Goal: Book appointment/travel/reservation

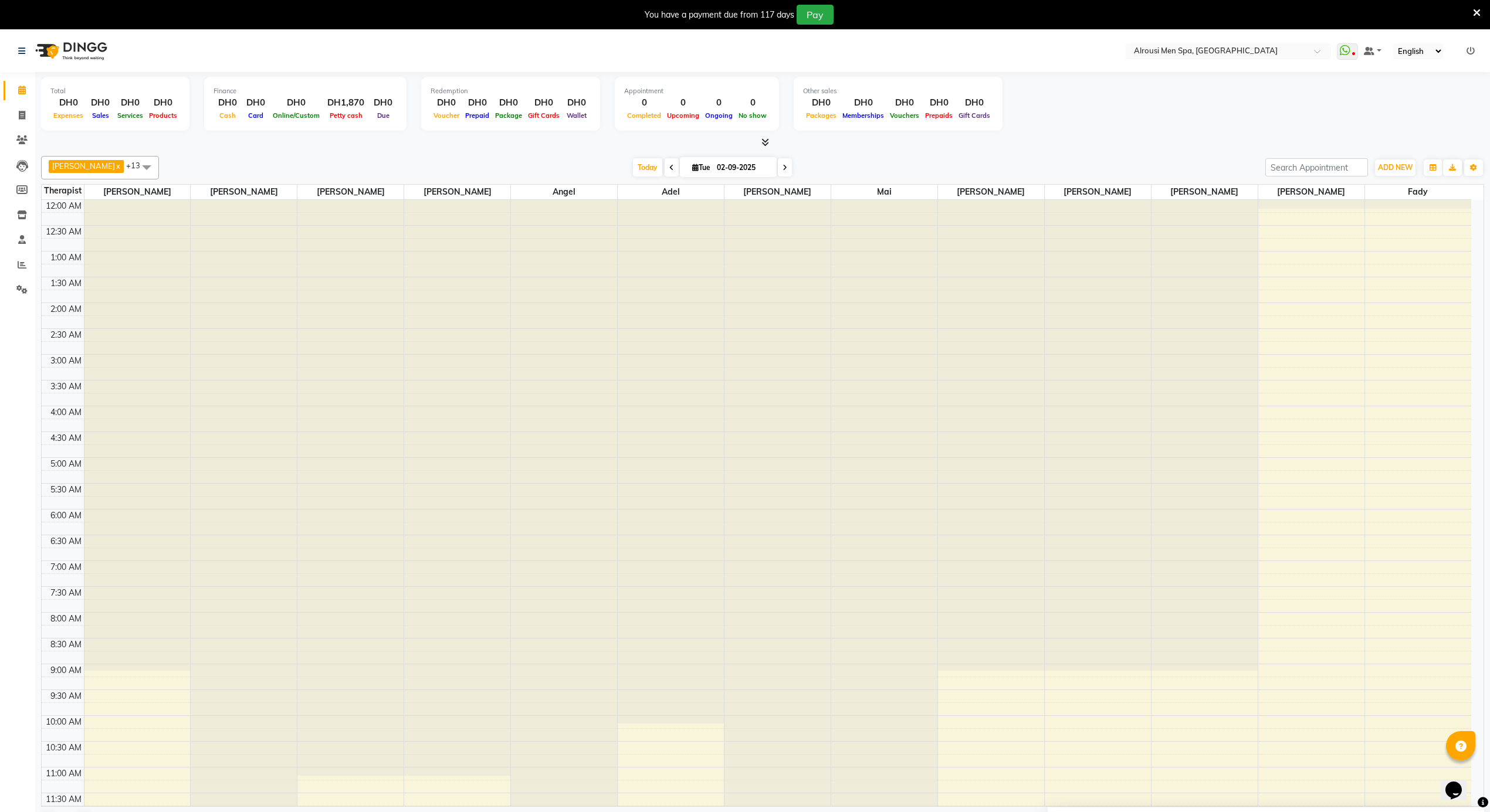
scroll to position [629, 0]
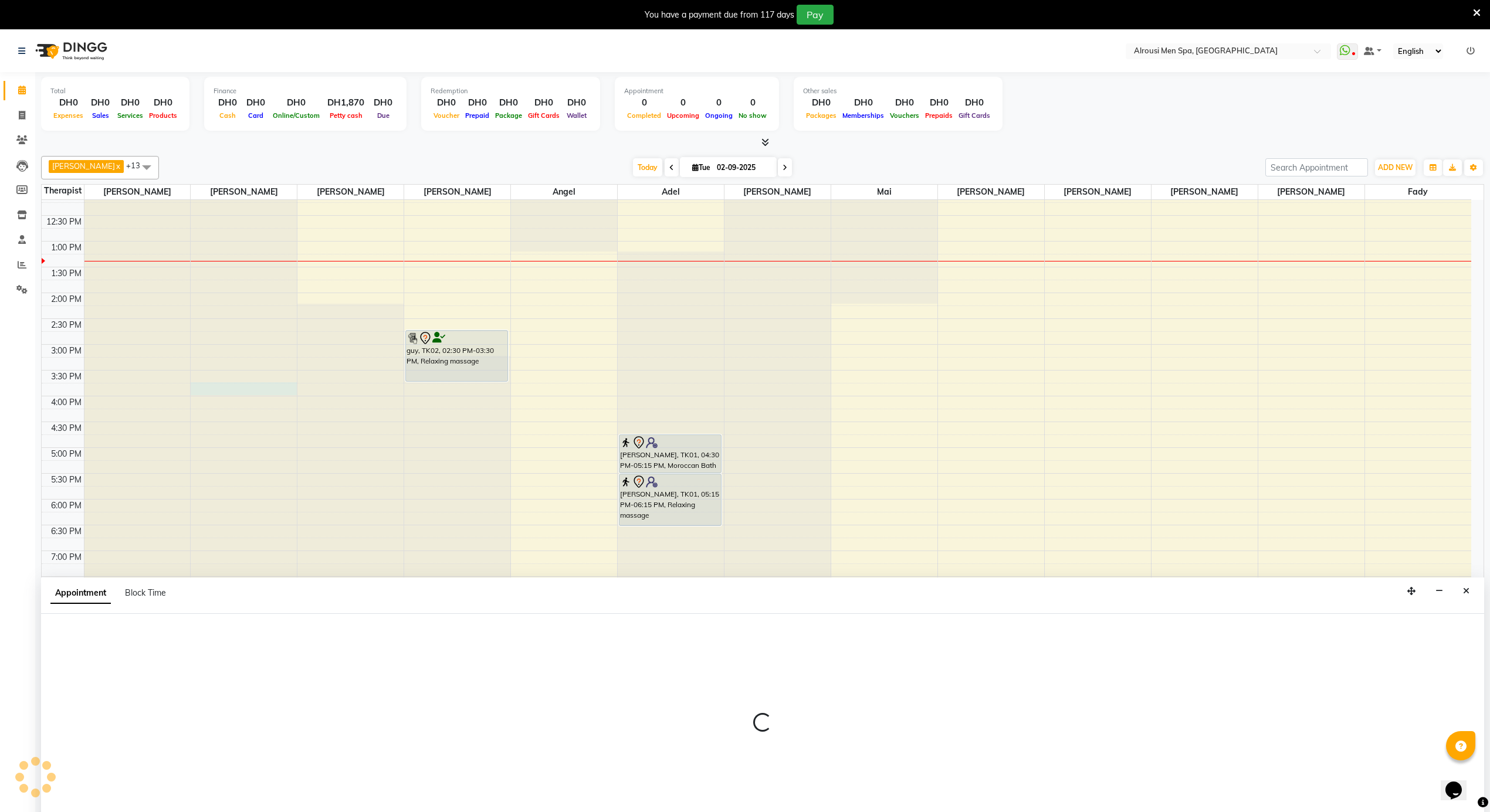
scroll to position [31, 0]
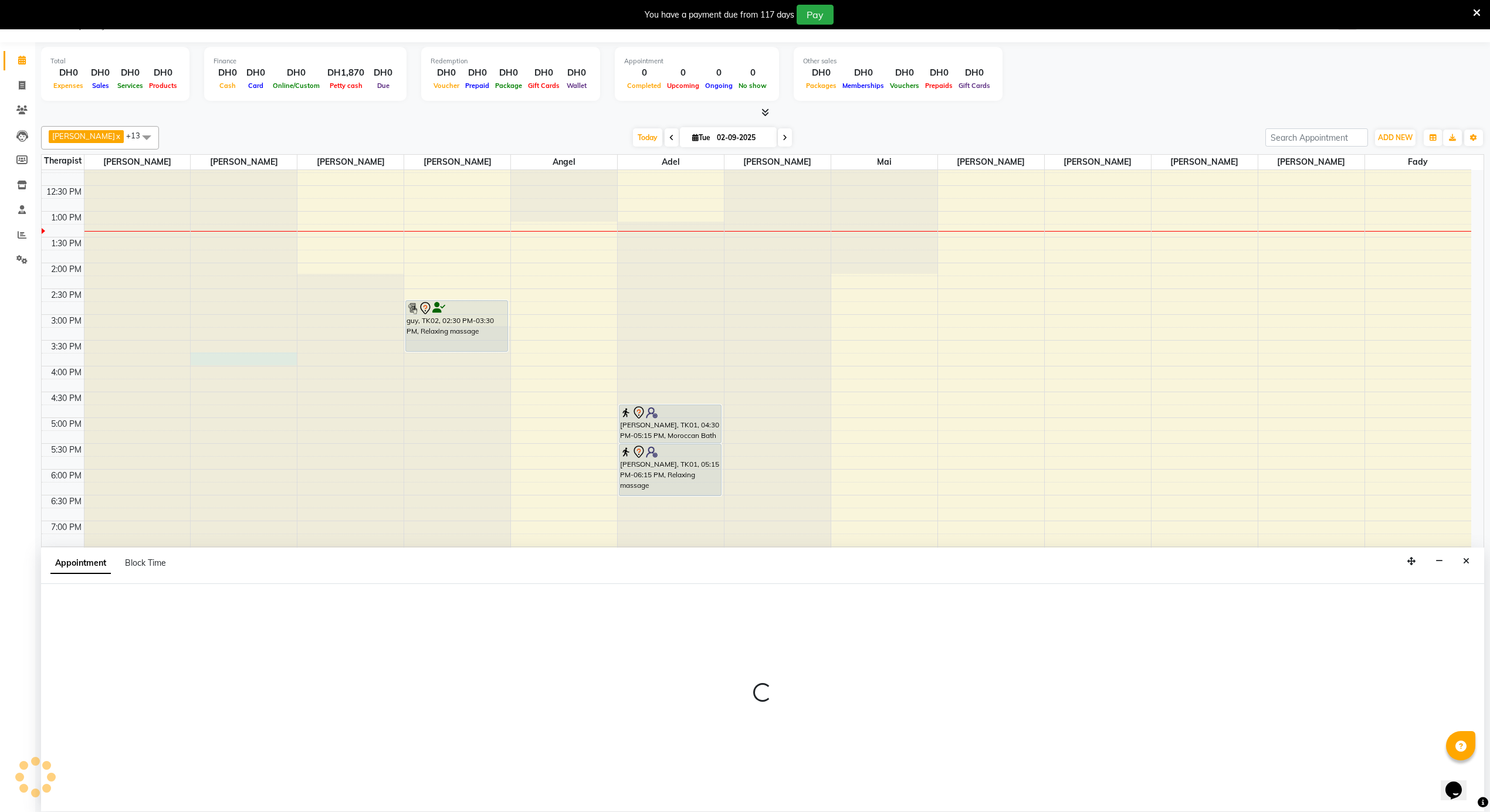
select select "38890"
select select "tentative"
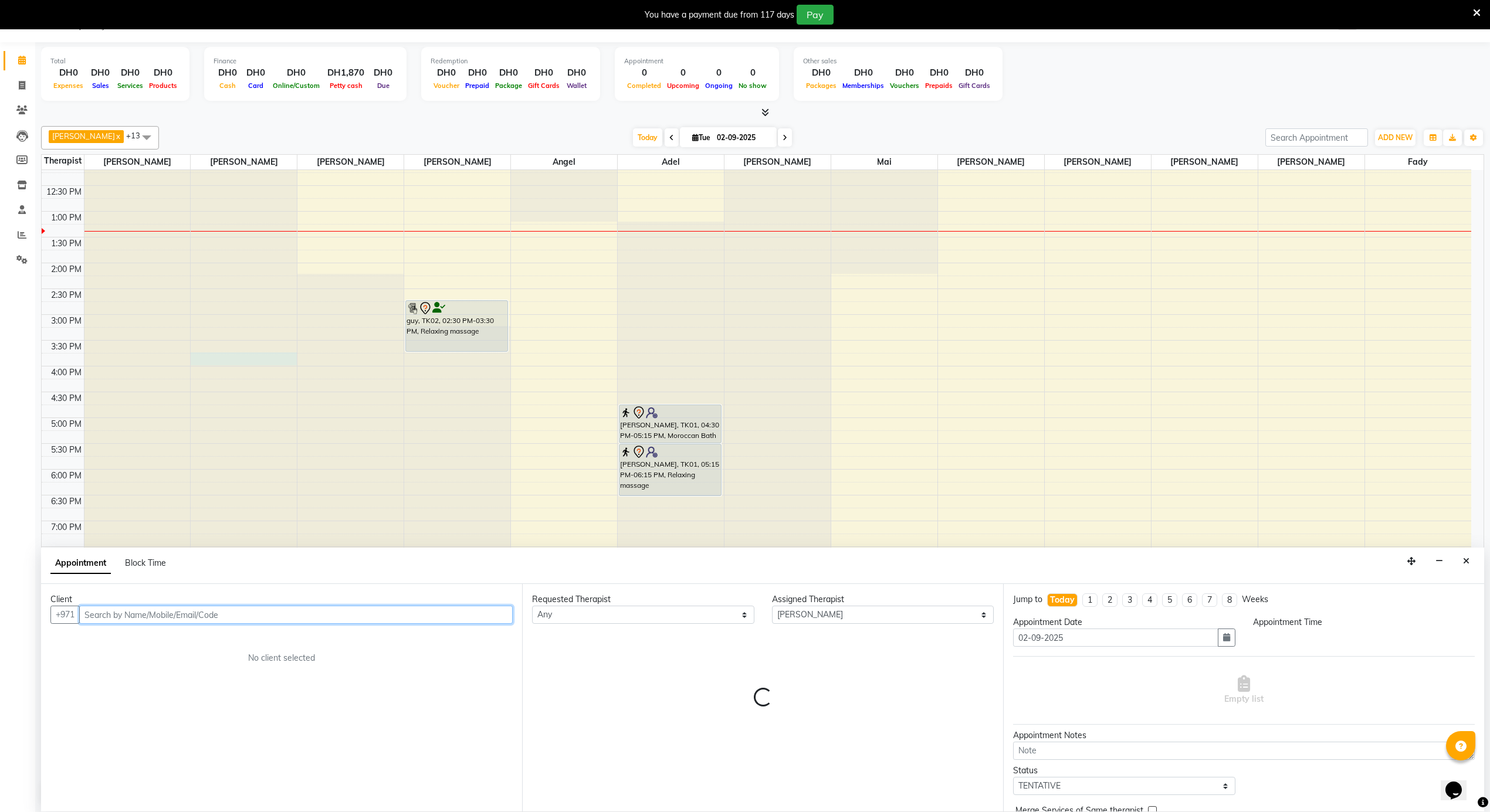
select select "930"
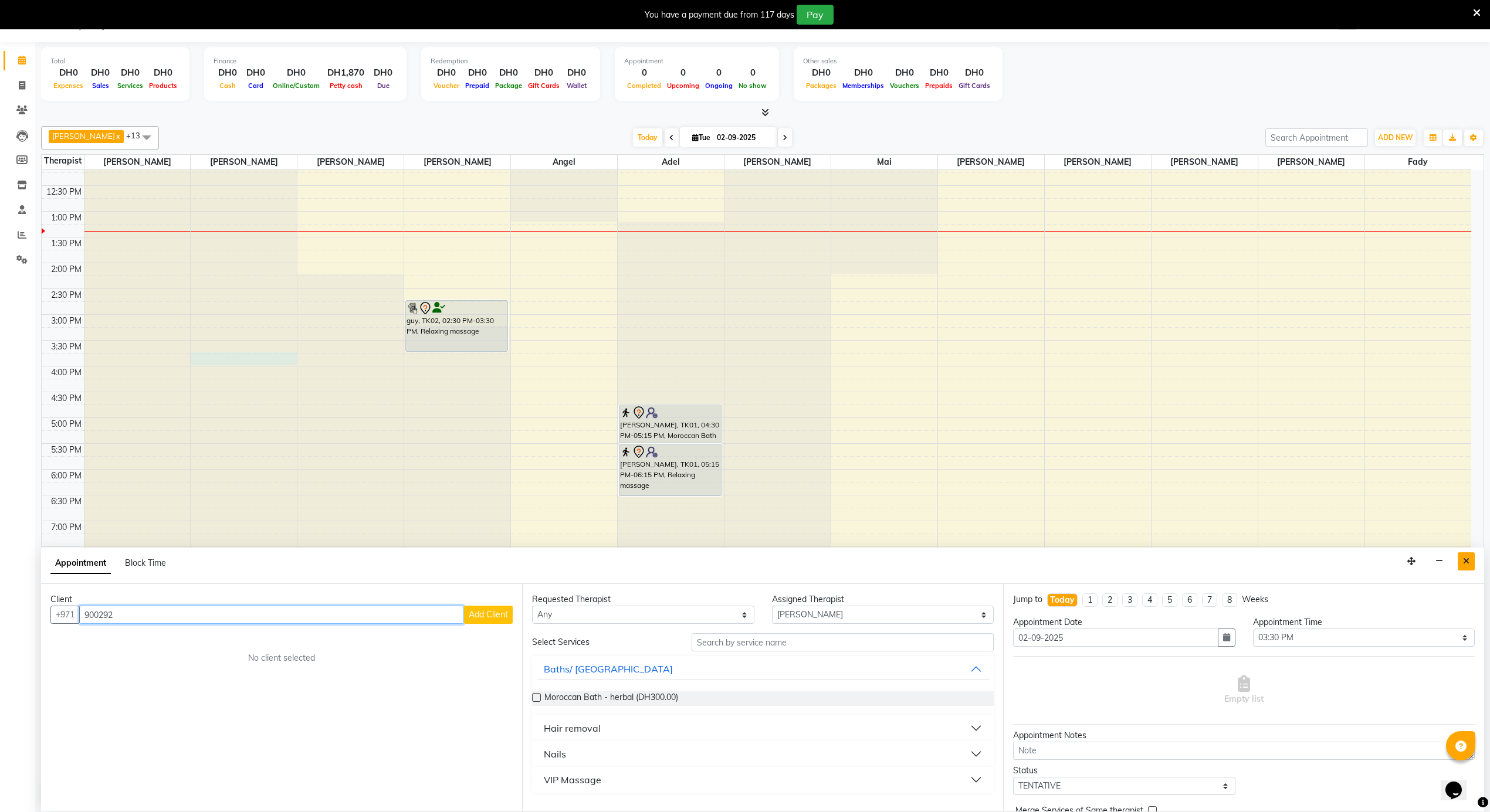
type input "900292"
click at [1471, 561] on button "Close" at bounding box center [1466, 561] width 17 height 18
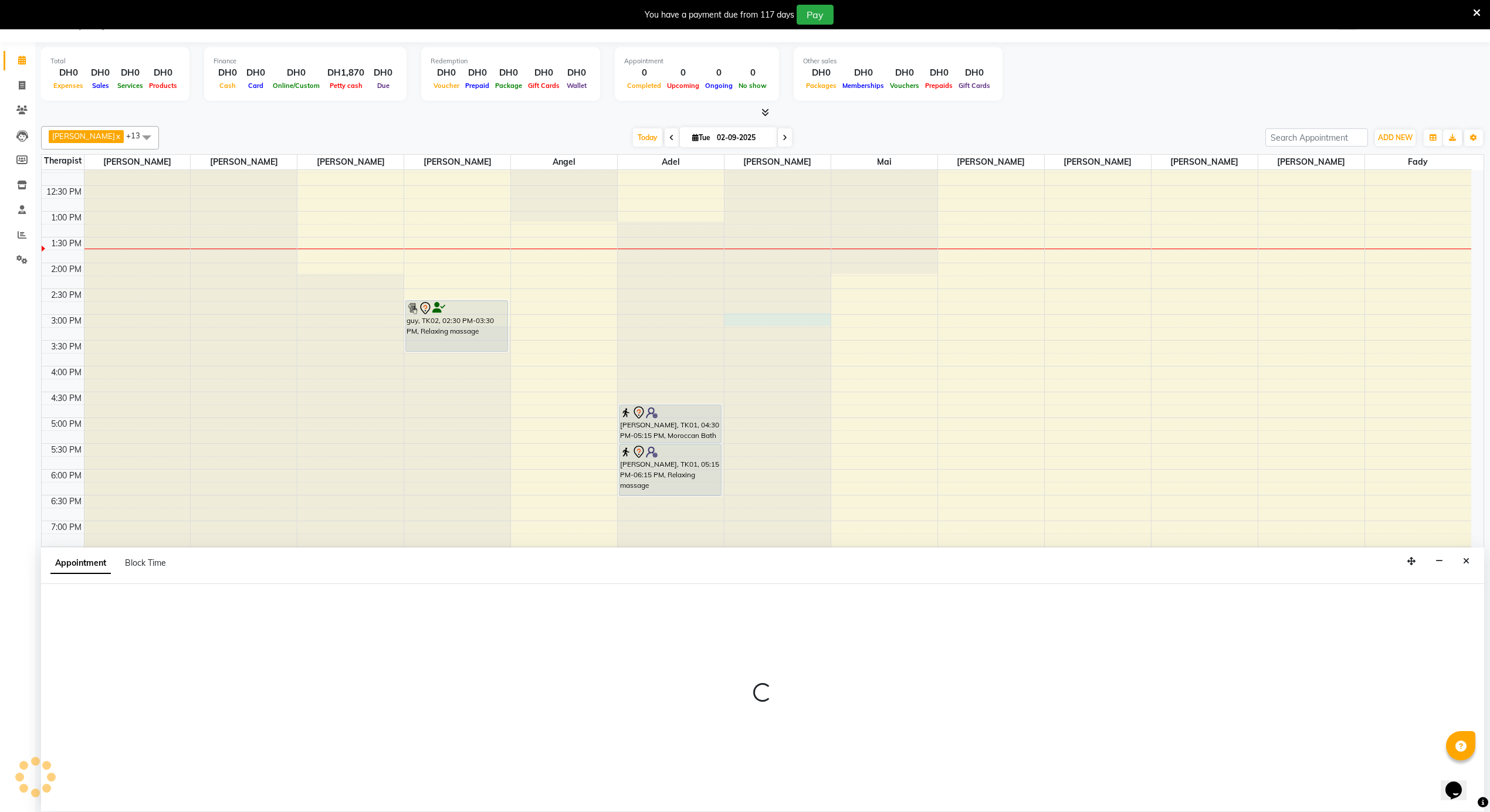
select select "50458"
select select "tentative"
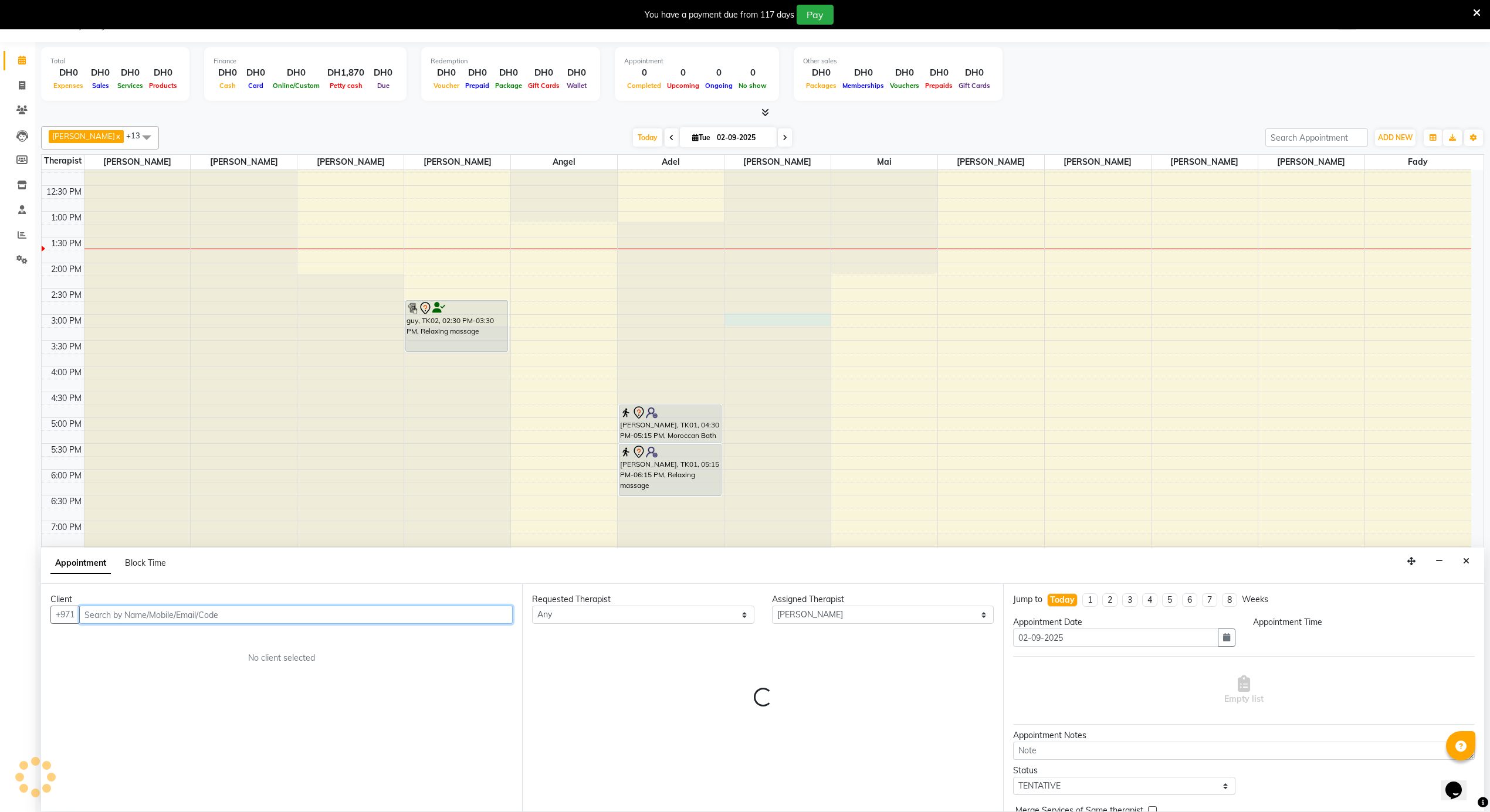
select select "885"
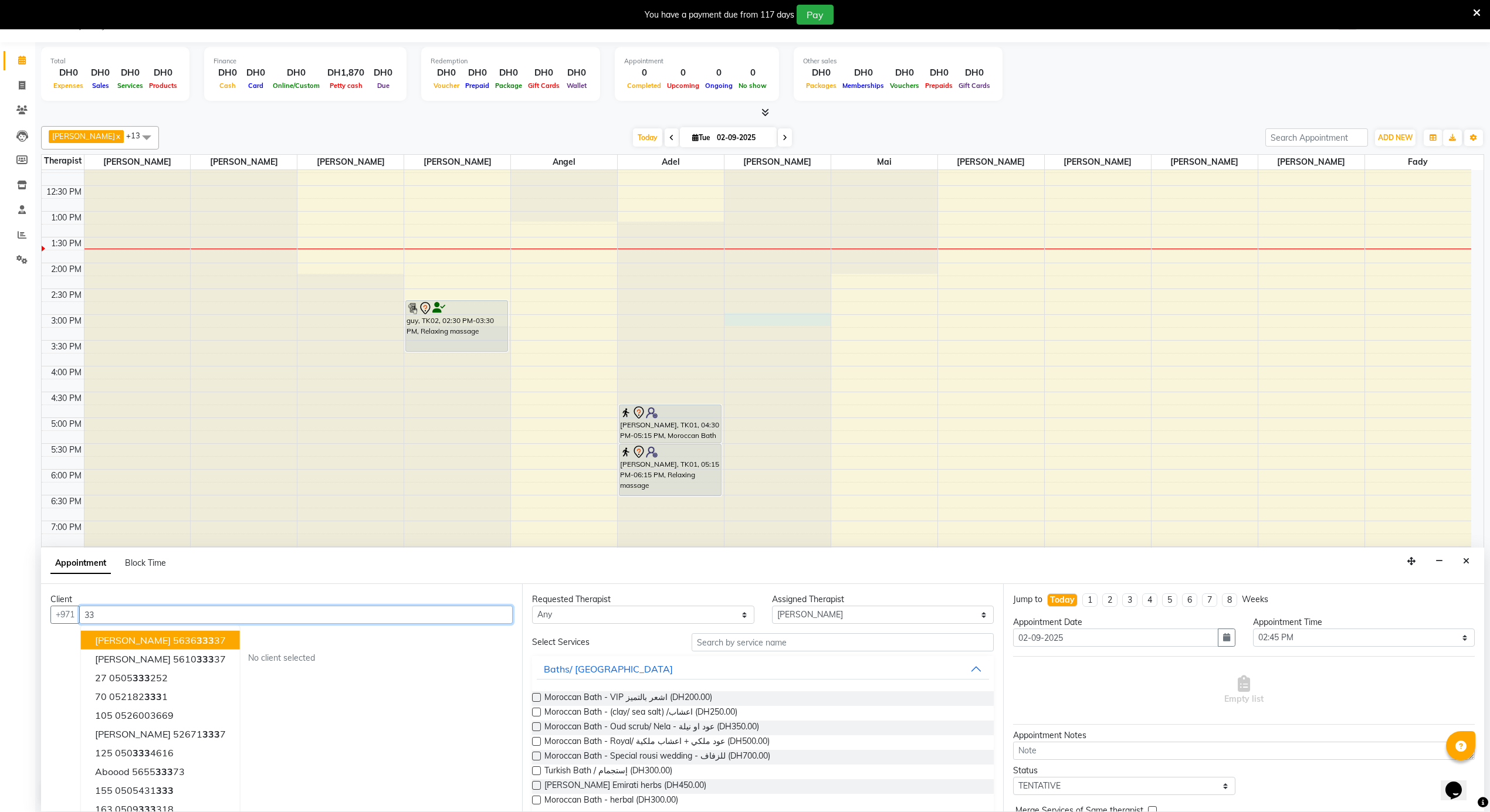
type input "3"
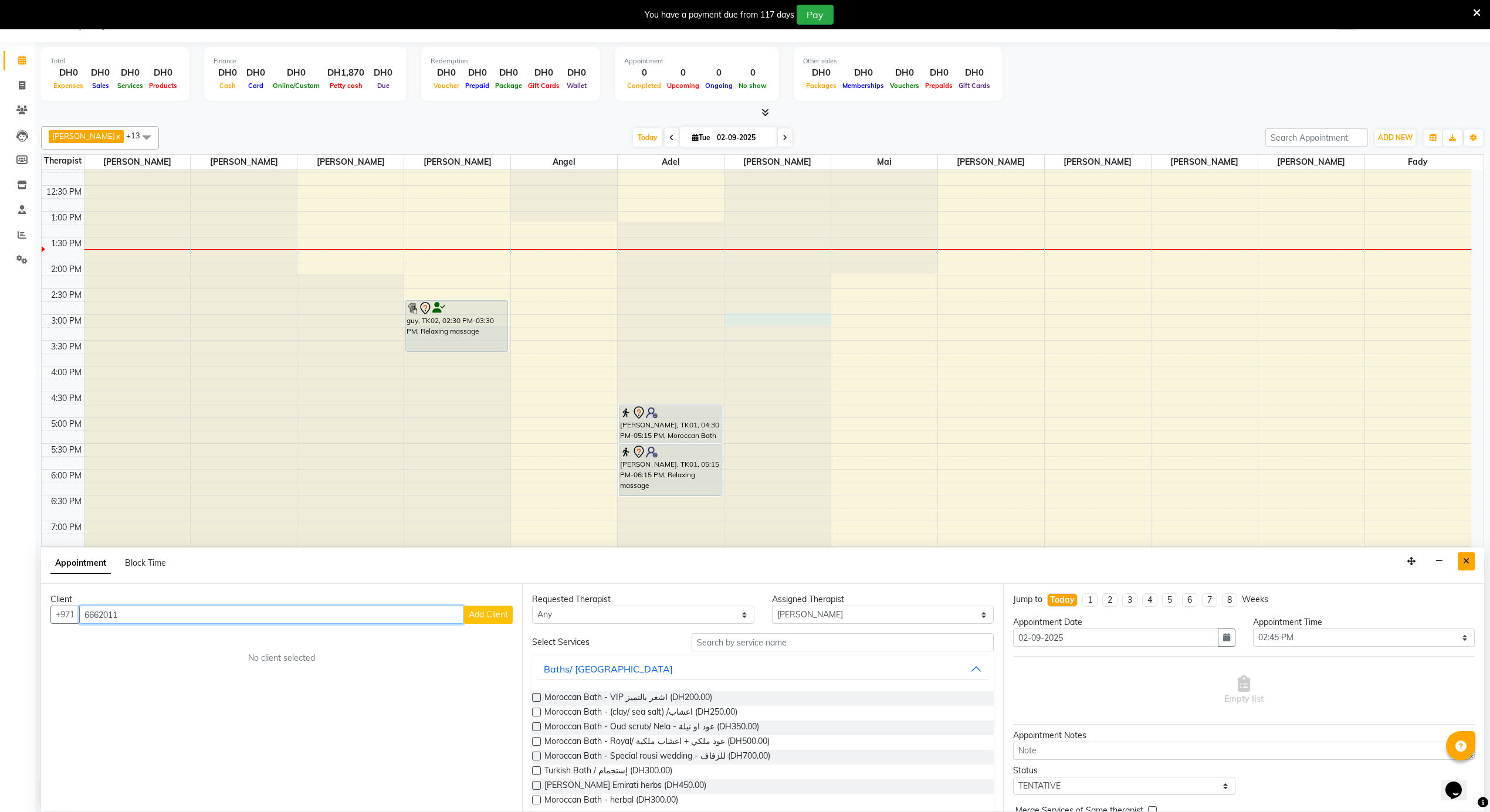
type input "6662011"
click at [1467, 563] on icon "Close" at bounding box center [1466, 561] width 7 height 8
